Goal: Find specific page/section: Find specific page/section

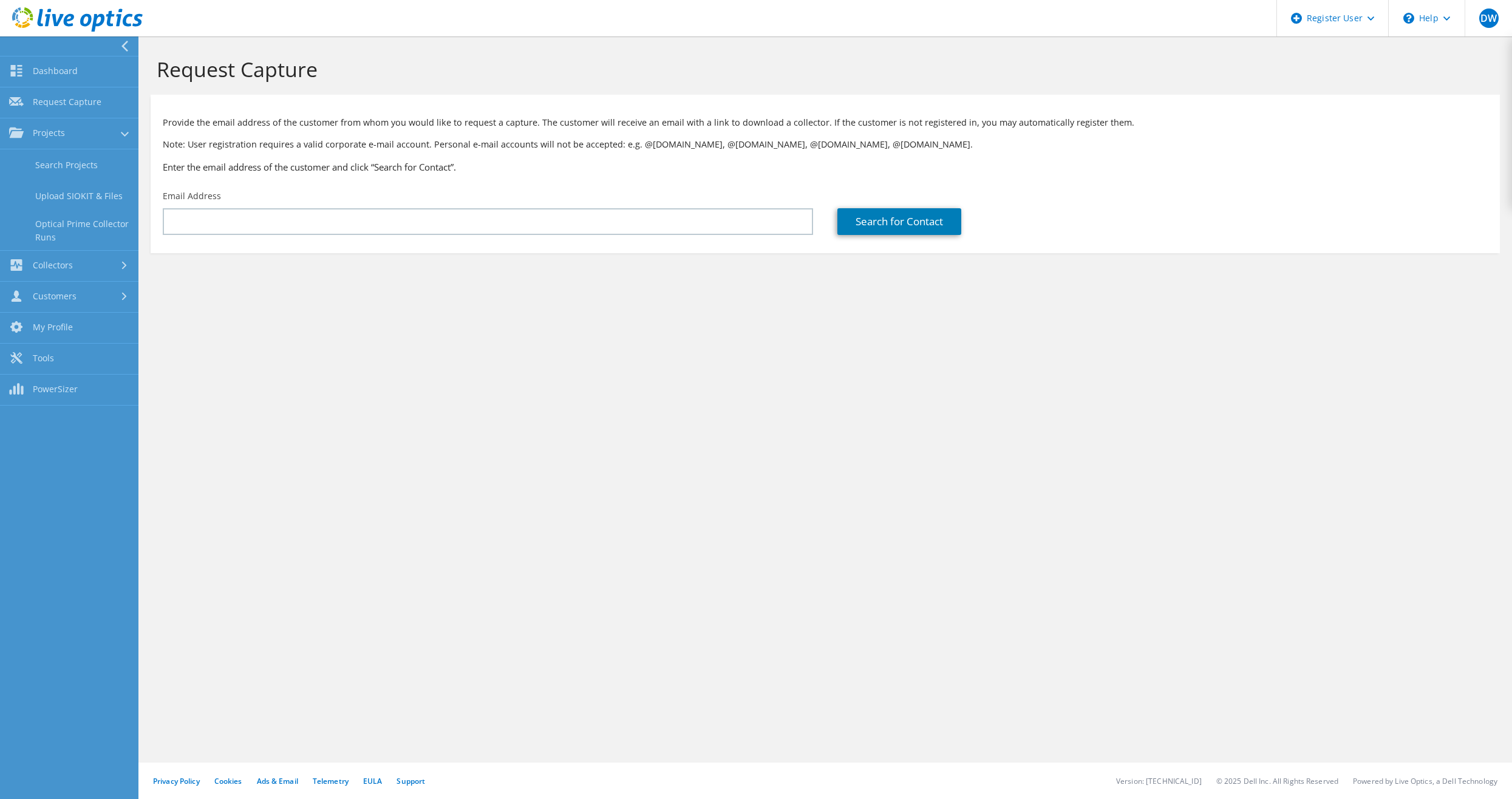
click at [127, 47] on icon at bounding box center [124, 46] width 9 height 11
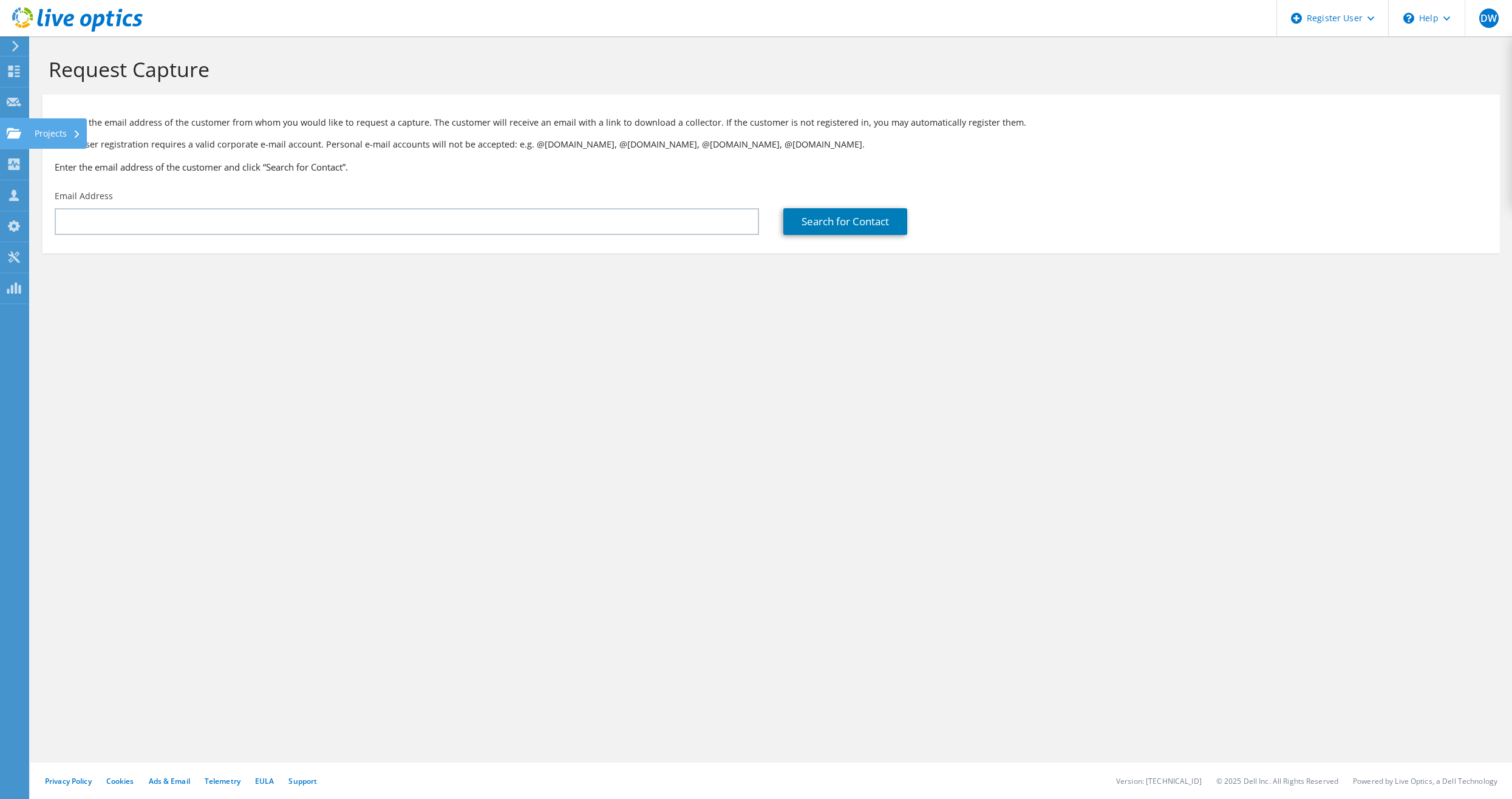
click at [16, 135] on use at bounding box center [14, 132] width 15 height 10
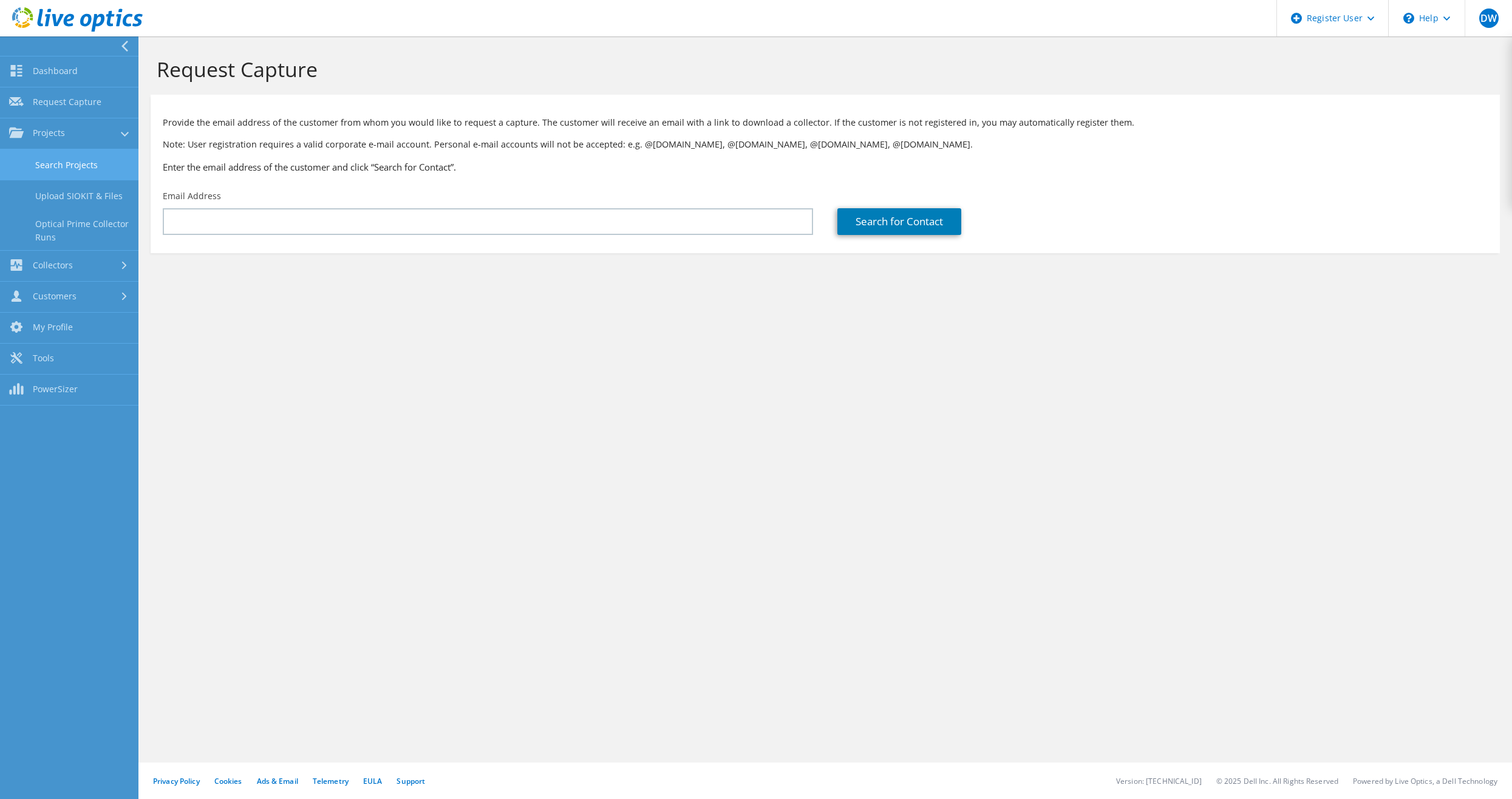
click at [77, 158] on link "Search Projects" at bounding box center [69, 164] width 138 height 31
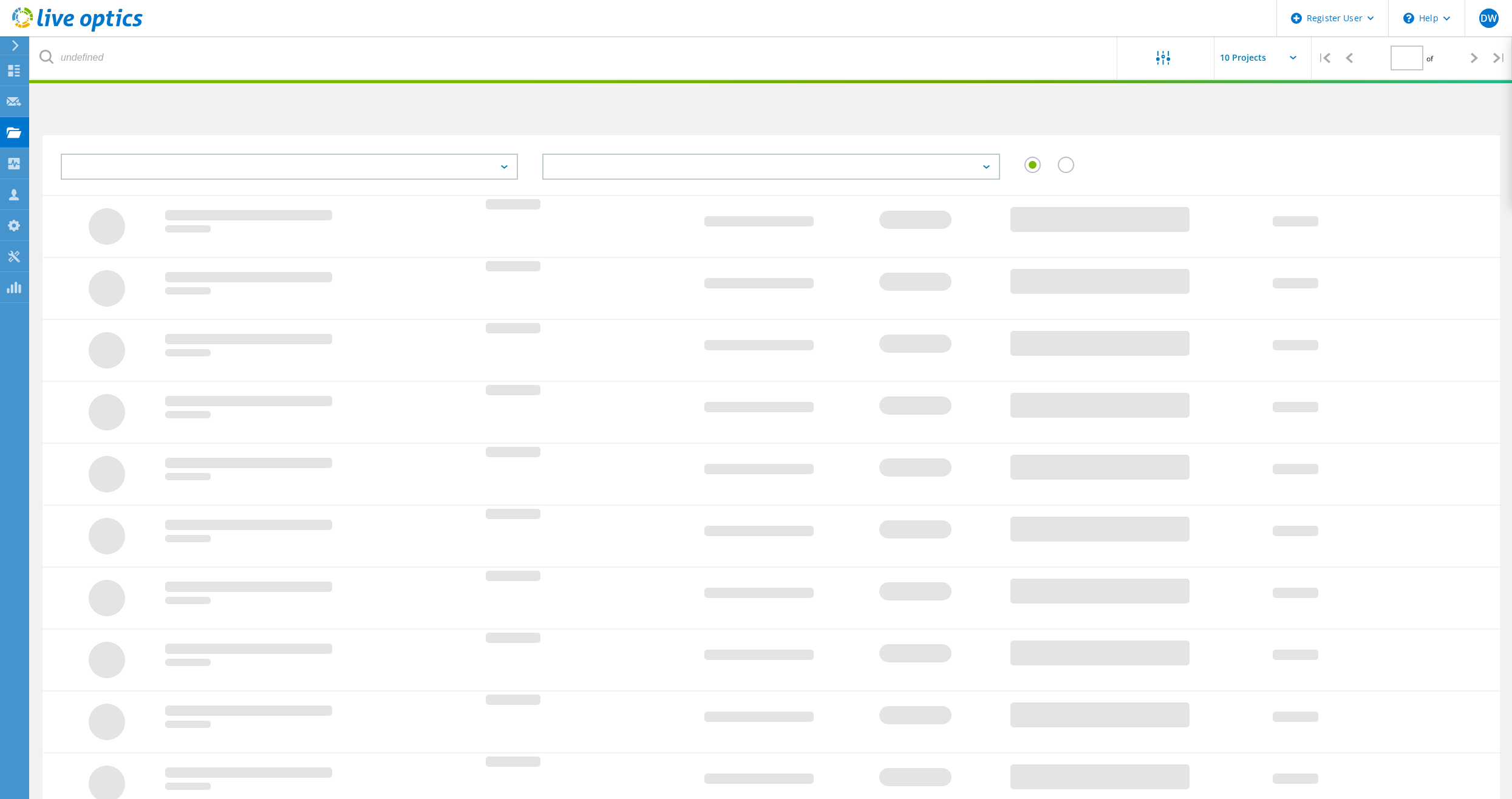
type input "1"
